Goal: Find specific page/section: Find specific page/section

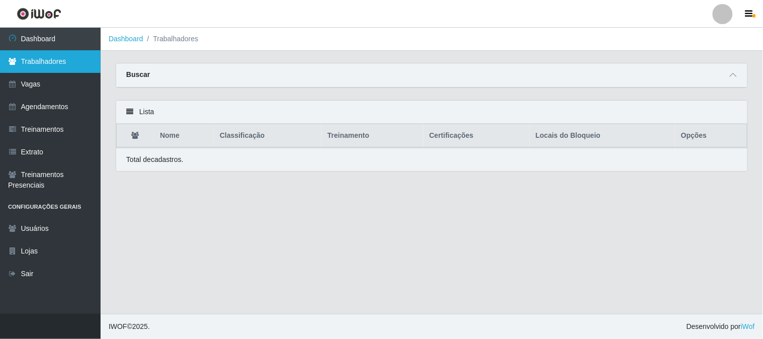
drag, startPoint x: 44, startPoint y: 45, endPoint x: 96, endPoint y: 51, distance: 52.1
click at [45, 45] on link "Dashboard" at bounding box center [50, 39] width 101 height 23
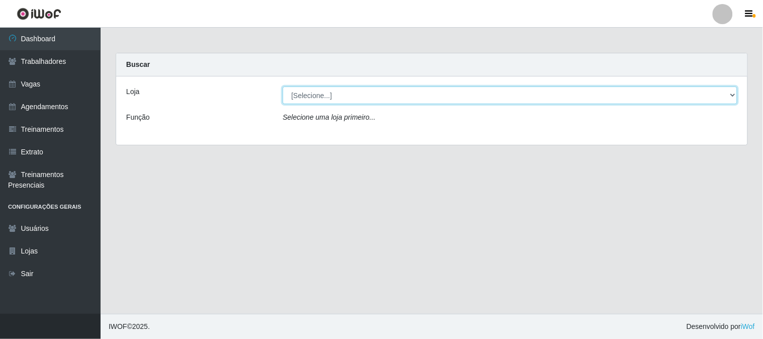
click at [307, 99] on select "[Selecione...] Sapore D'italia" at bounding box center [510, 96] width 455 height 18
select select "266"
click at [283, 87] on select "[Selecione...] Sapore D'italia" at bounding box center [510, 96] width 455 height 18
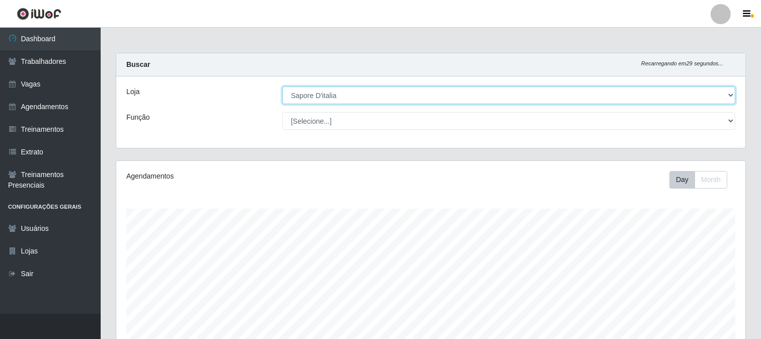
scroll to position [194, 0]
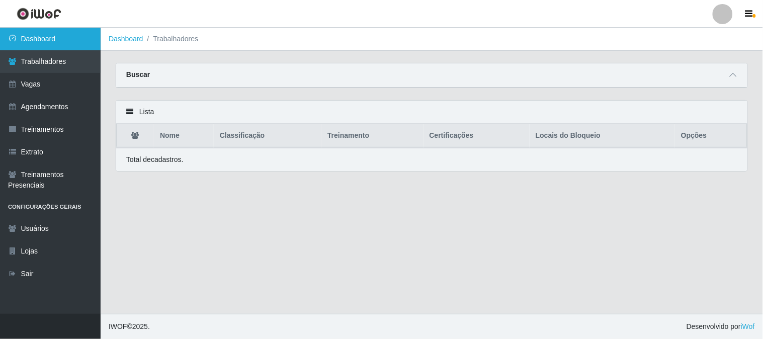
click at [67, 40] on link "Dashboard" at bounding box center [50, 39] width 101 height 23
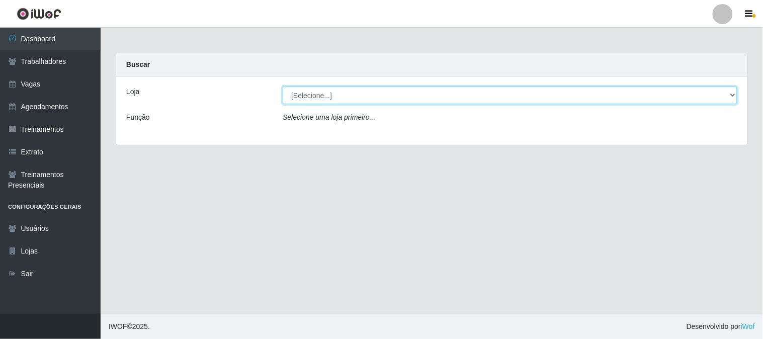
click at [314, 88] on select "[Selecione...] Sapore D'italia" at bounding box center [510, 96] width 455 height 18
select select "266"
click at [283, 87] on select "[Selecione...] Sapore D'italia" at bounding box center [510, 96] width 455 height 18
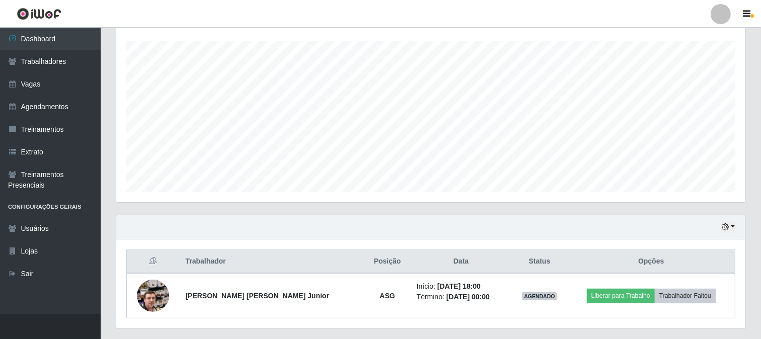
scroll to position [194, 0]
